Goal: Check status: Check status

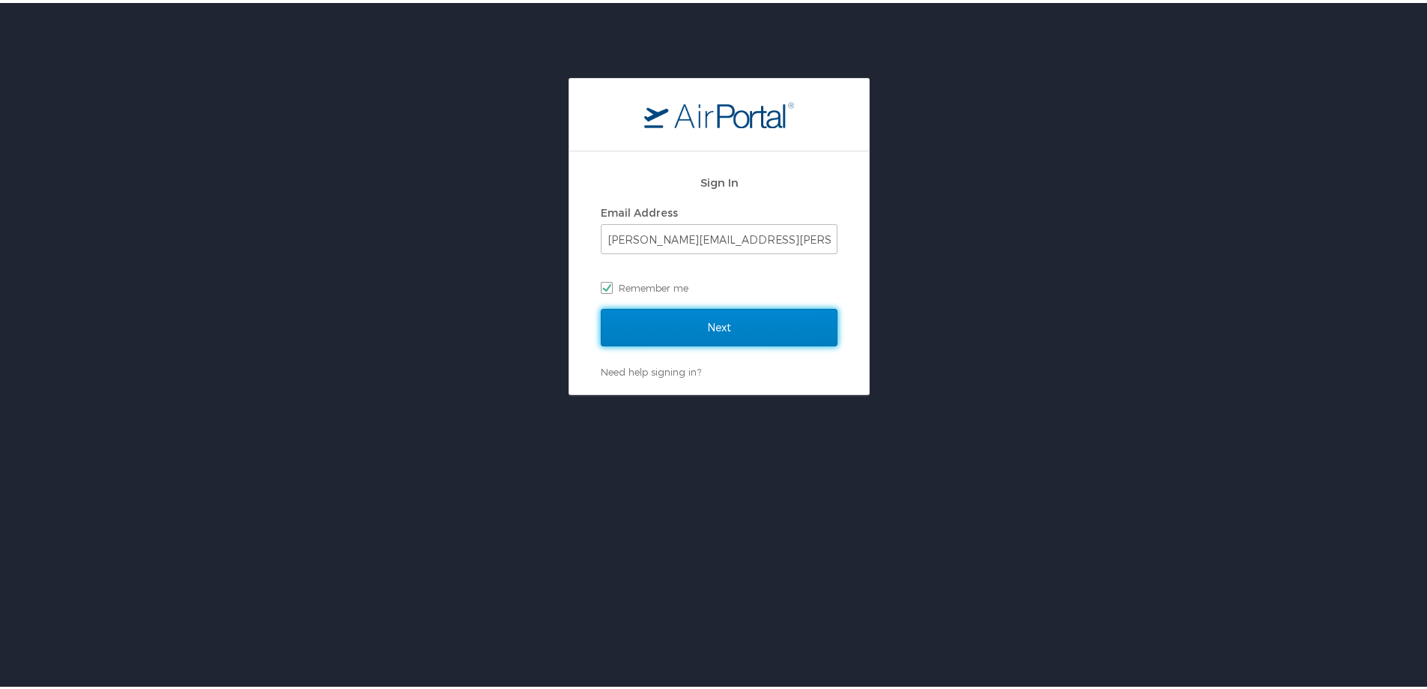
click at [701, 335] on input "Next" at bounding box center [719, 324] width 237 height 37
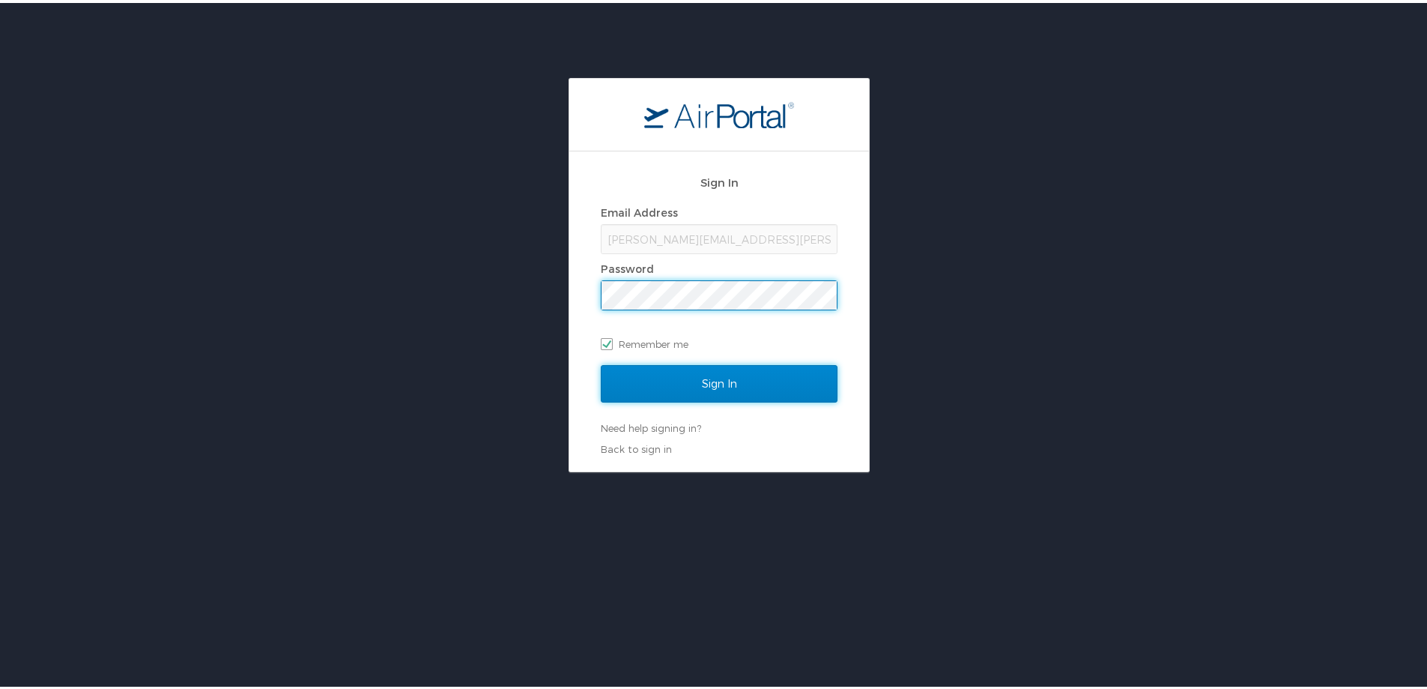
click at [627, 371] on input "Sign In" at bounding box center [719, 380] width 237 height 37
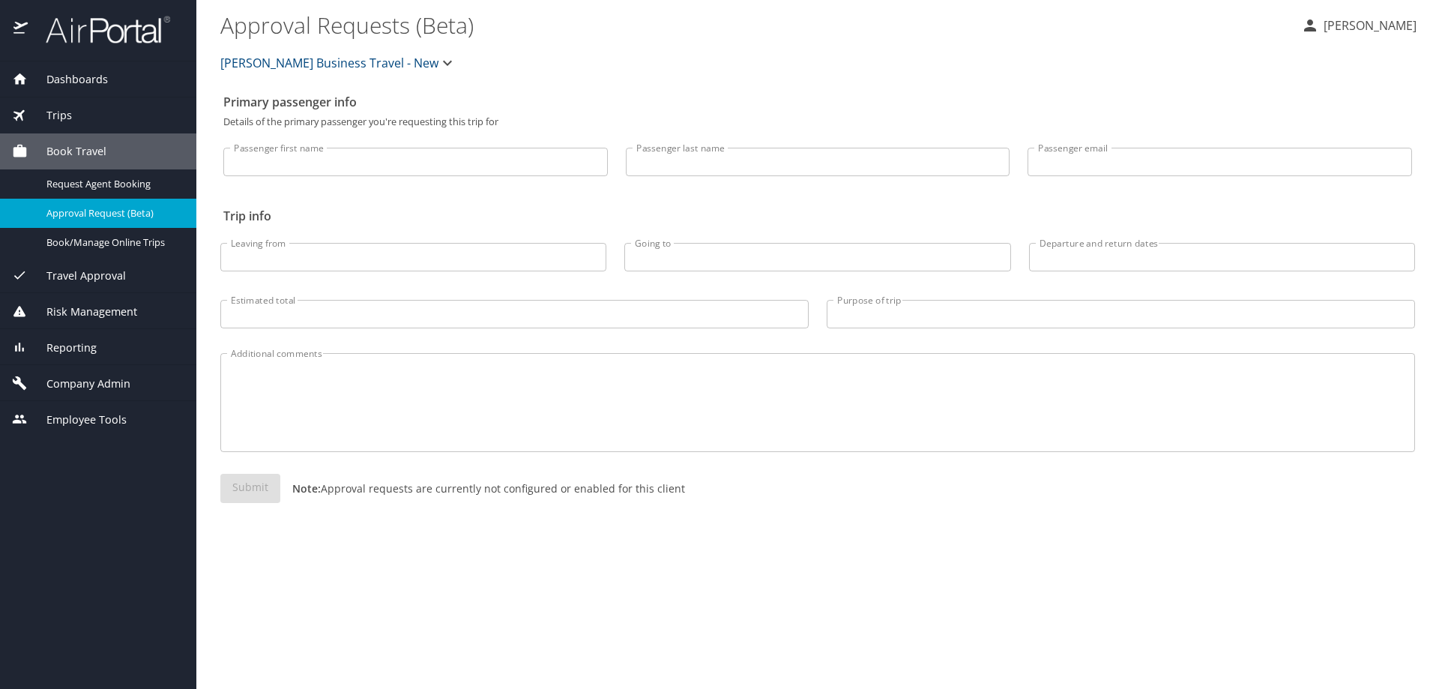
click at [78, 345] on span "Reporting" at bounding box center [62, 347] width 69 height 16
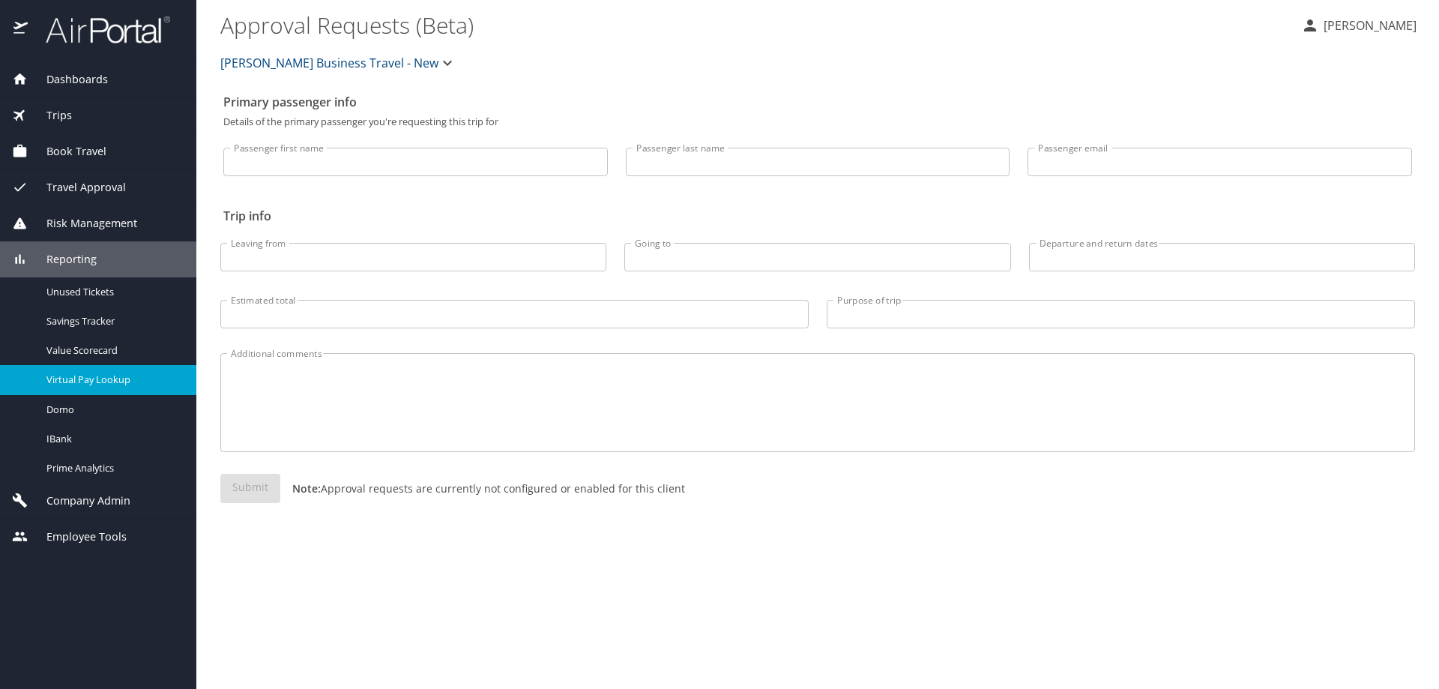
click at [113, 379] on span "Virtual Pay Lookup" at bounding box center [112, 379] width 132 height 14
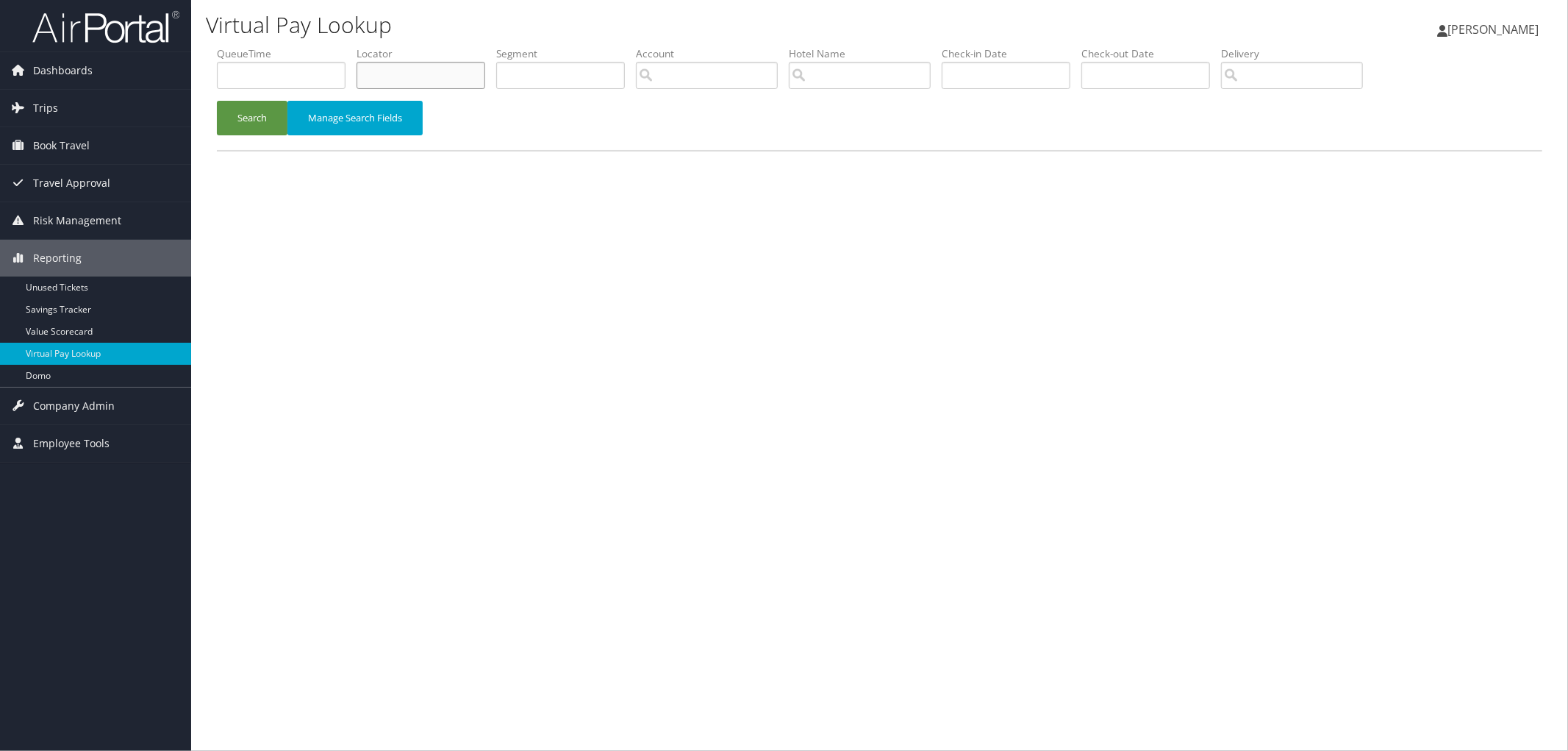
click at [388, 80] on input "text" at bounding box center [420, 76] width 129 height 27
paste input "CYKJXW"
type input "CYKJXW"
click at [265, 118] on button "Search" at bounding box center [252, 118] width 71 height 34
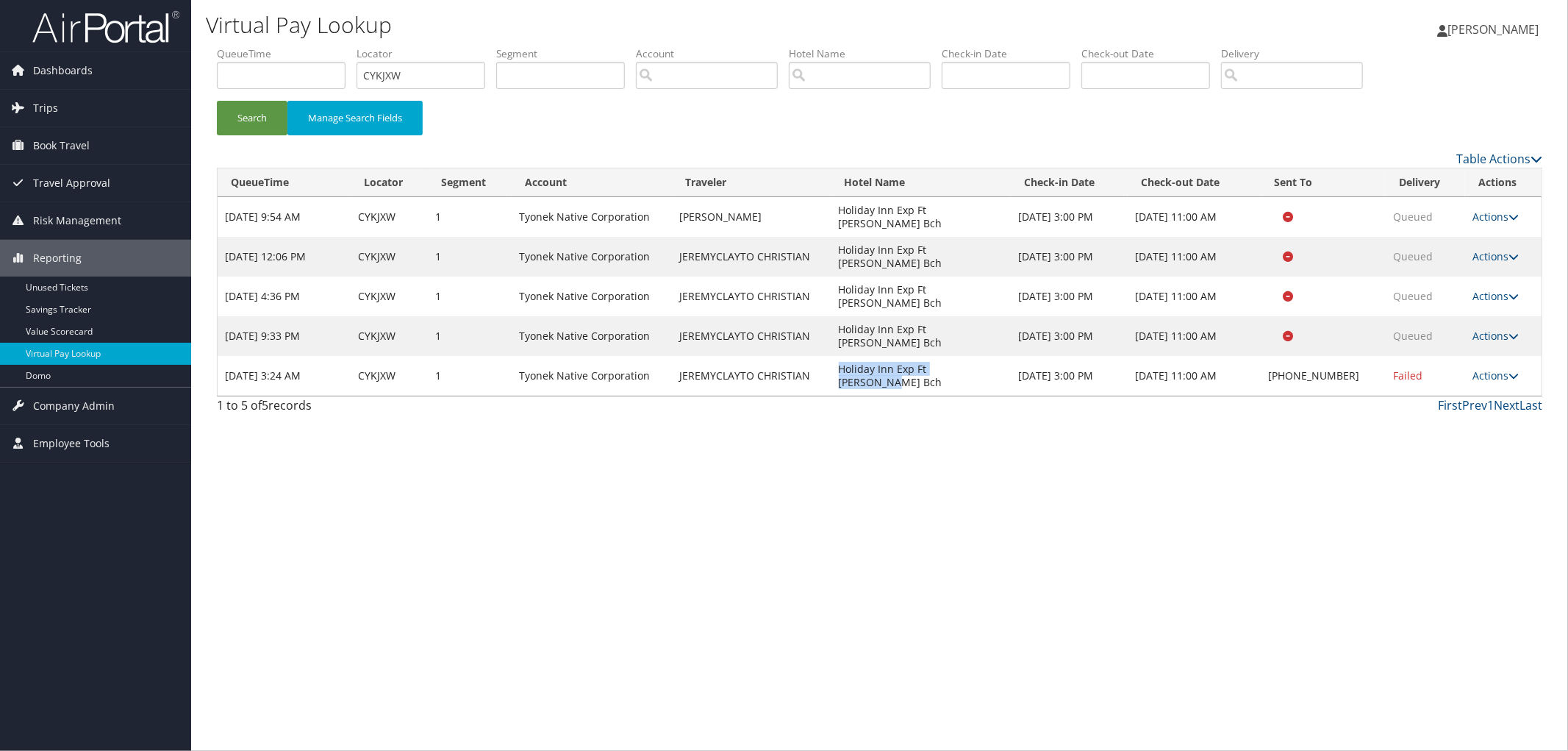
drag, startPoint x: 993, startPoint y: 312, endPoint x: 833, endPoint y: 319, distance: 160.2
click at [833, 356] on tr "Sep 5, 2025 3:24 AM CYKJXW 1 Tyonek Native Corporation JEREMYCLAYTO CHRISTIAN H…" at bounding box center [880, 376] width 1325 height 39
